Goal: Check status

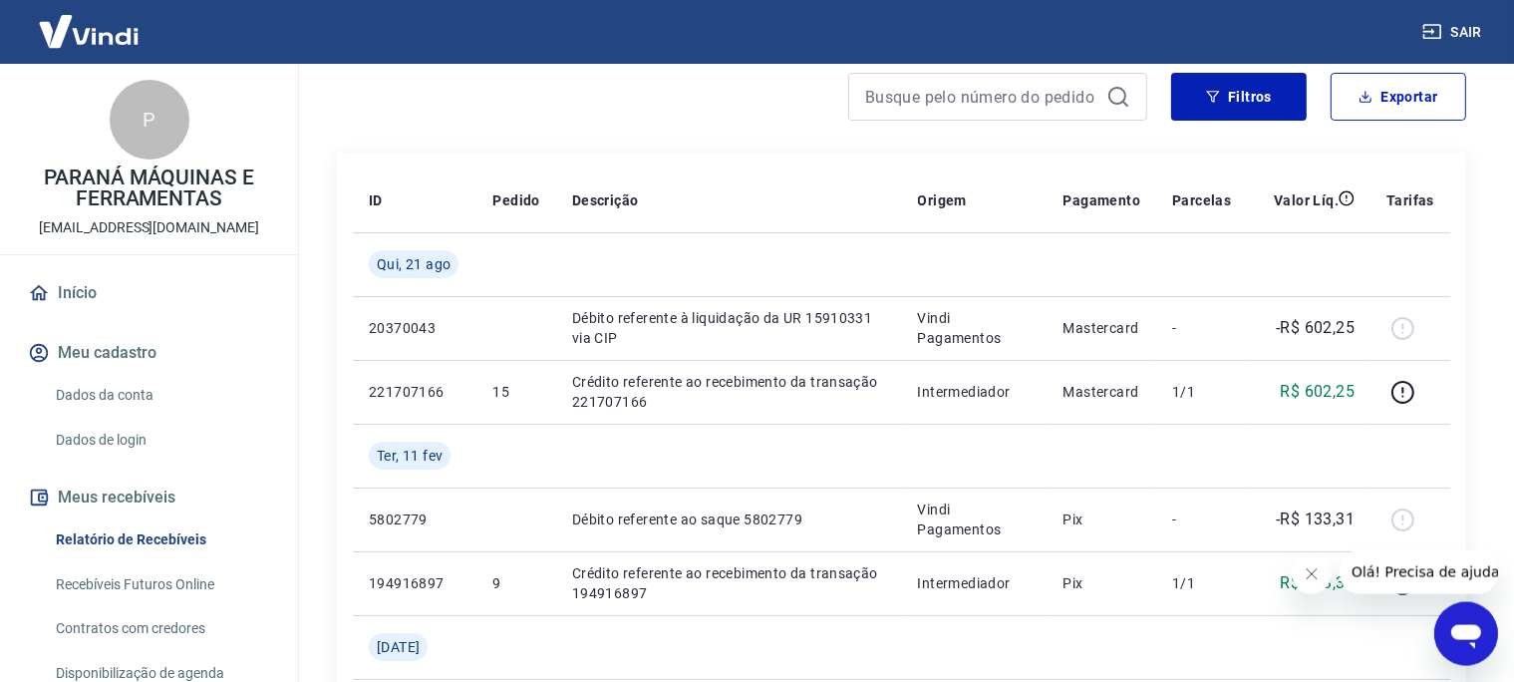
scroll to position [210, 0]
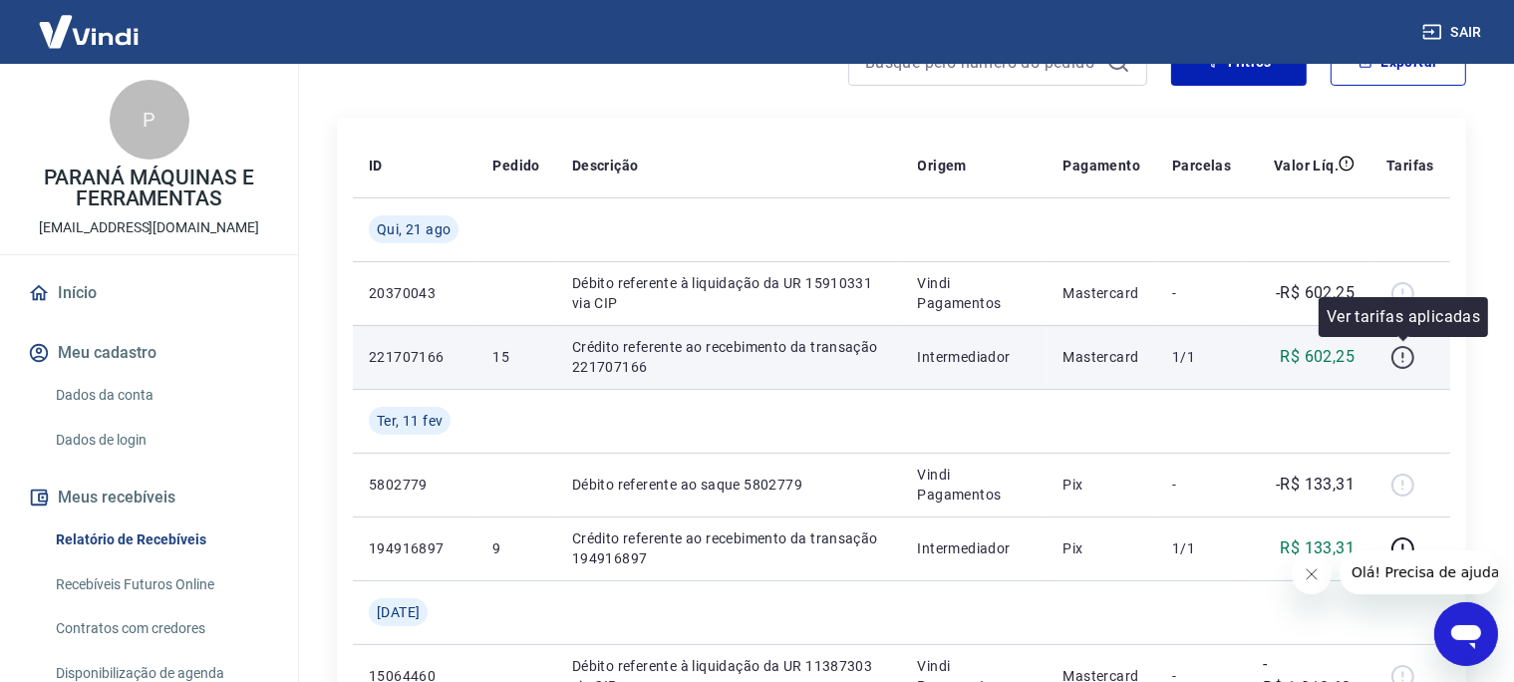
click at [1405, 357] on icon "button" at bounding box center [1402, 357] width 25 height 25
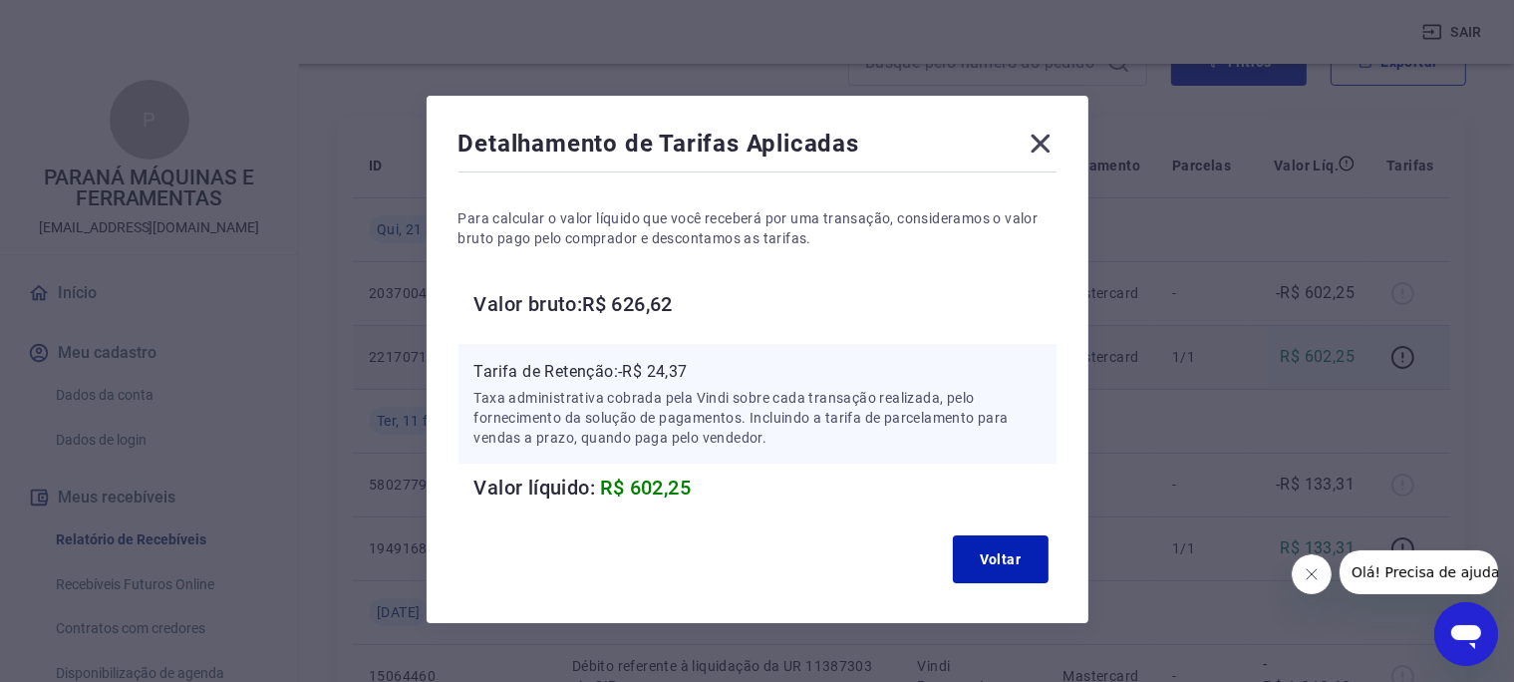
click at [1042, 150] on icon at bounding box center [1040, 144] width 32 height 32
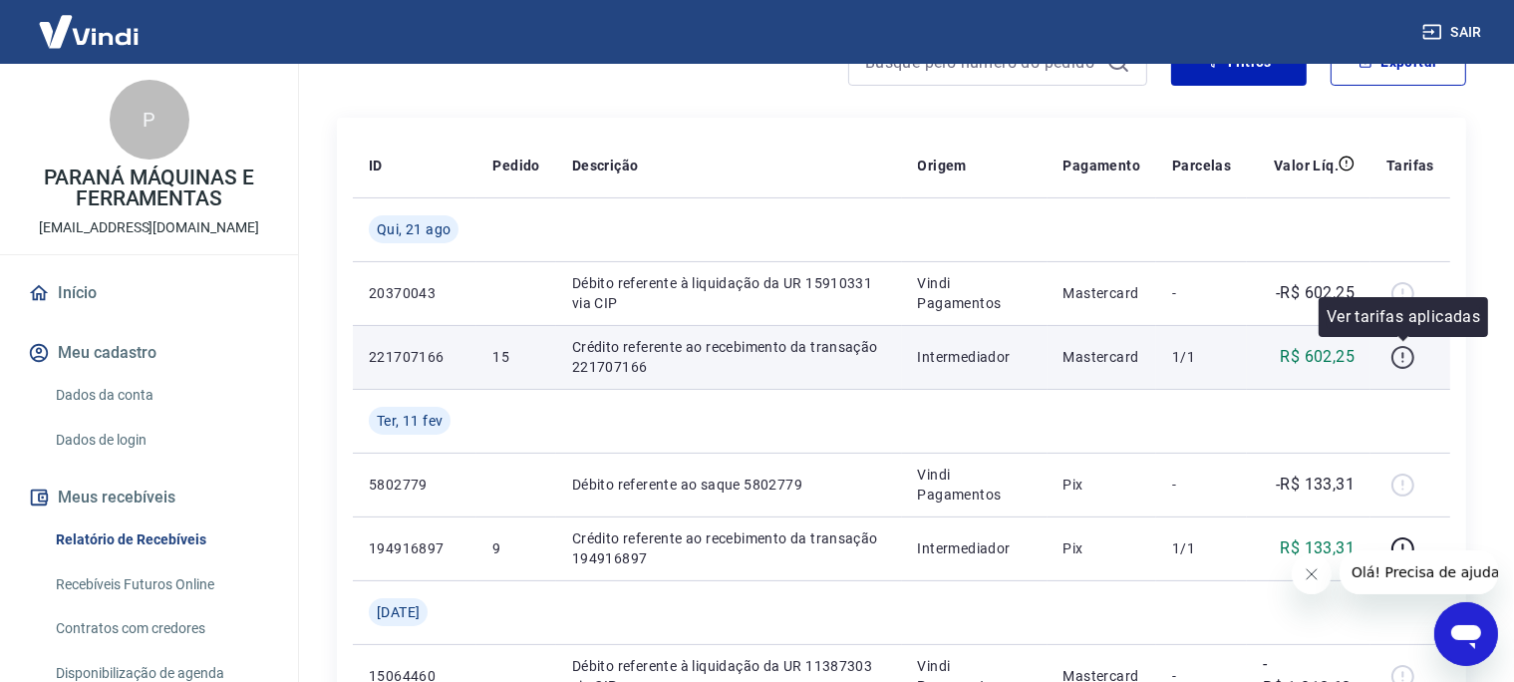
click at [1398, 357] on icon "button" at bounding box center [1402, 357] width 25 height 25
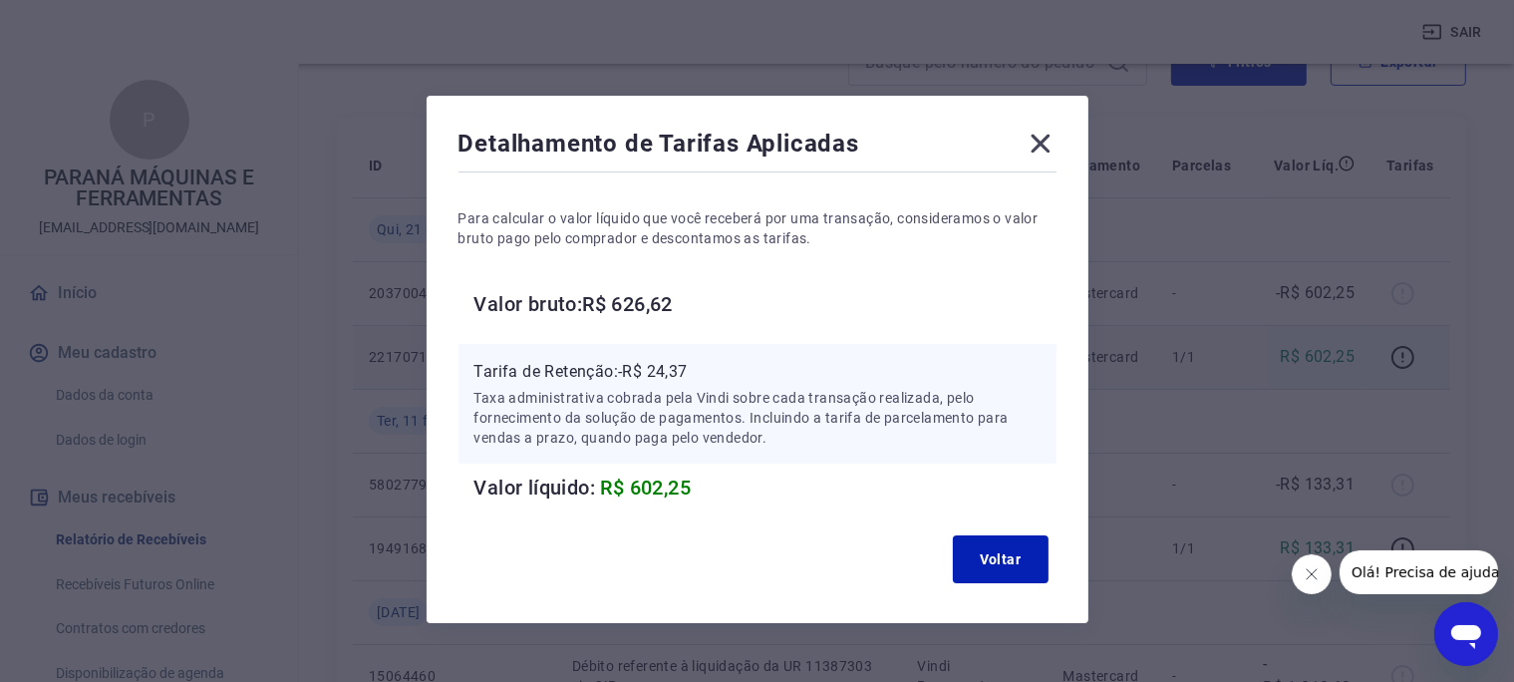
click at [1042, 145] on icon at bounding box center [1039, 144] width 19 height 19
